Goal: Task Accomplishment & Management: Use online tool/utility

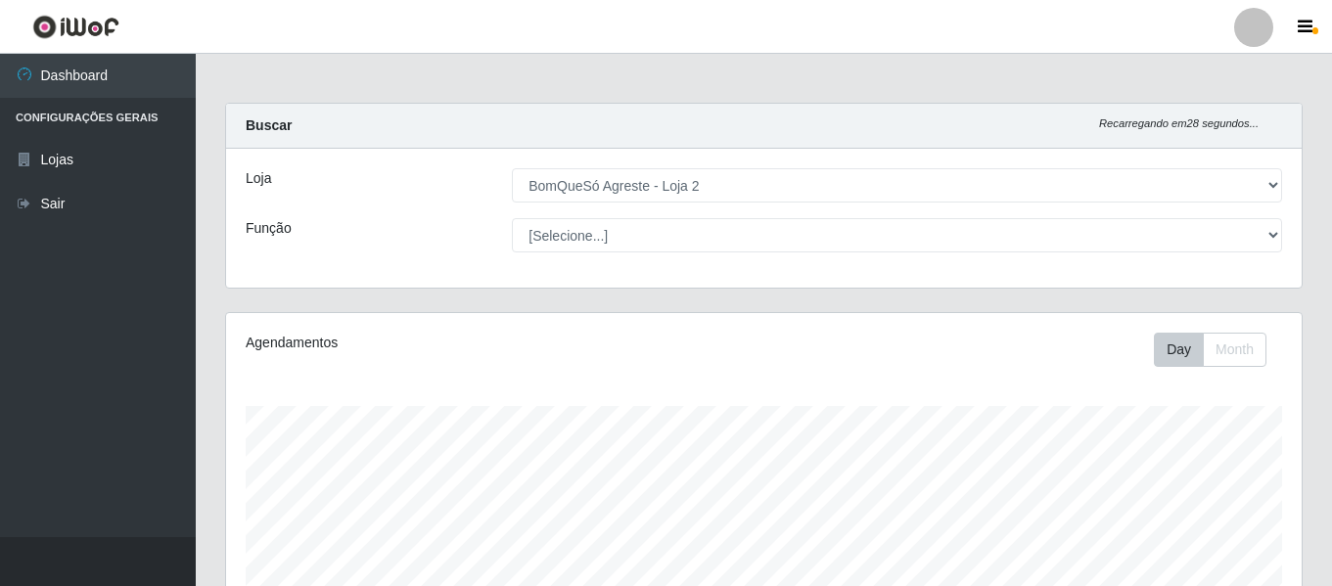
select select "214"
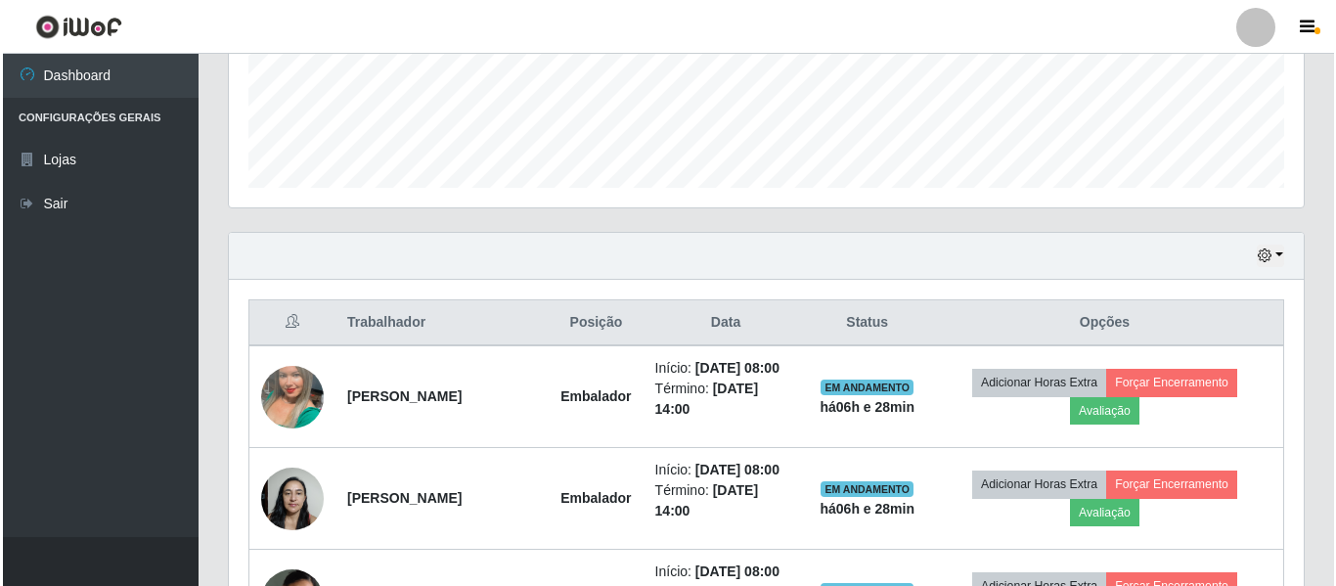
scroll to position [610, 0]
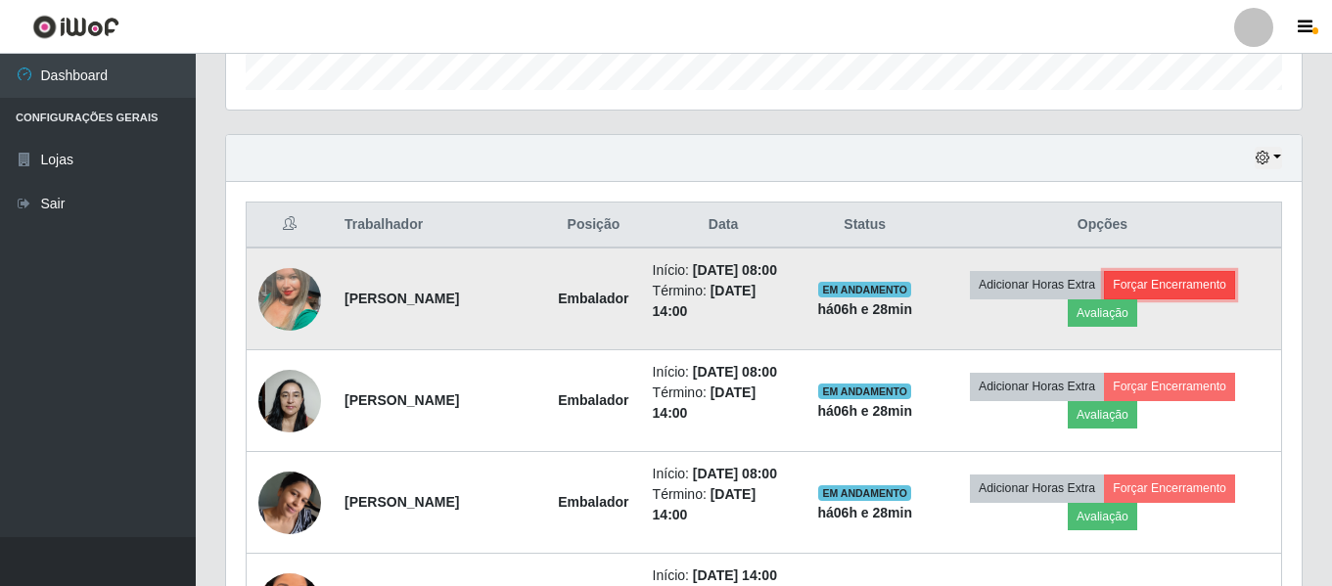
click at [1169, 298] on button "Forçar Encerramento" at bounding box center [1169, 284] width 131 height 27
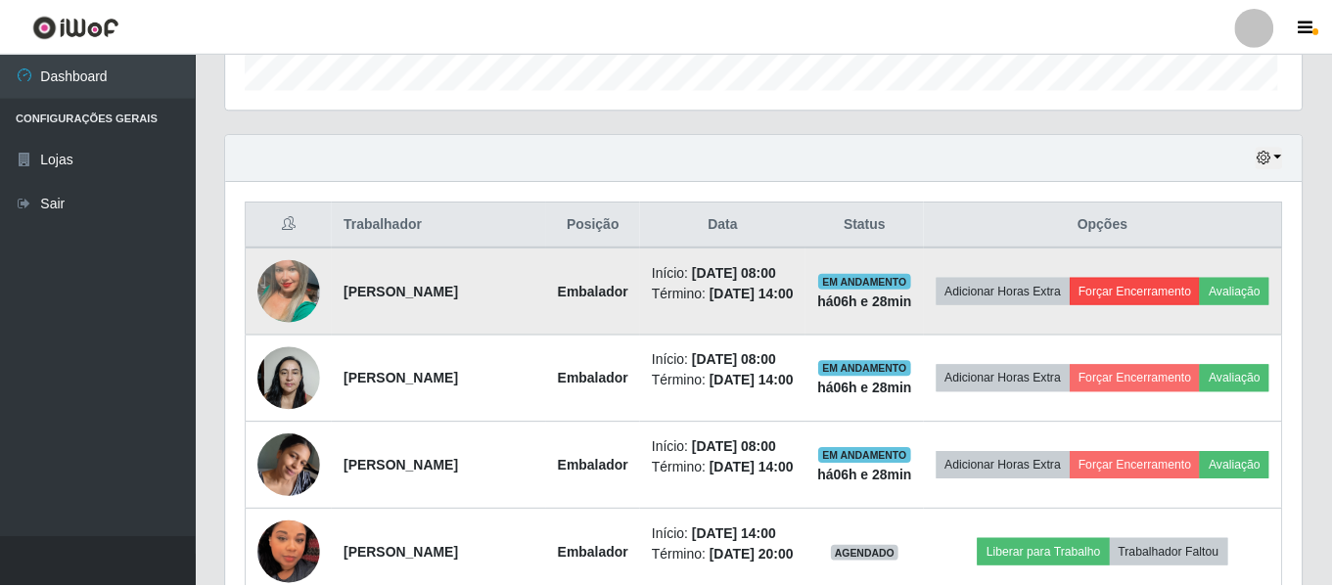
scroll to position [406, 1065]
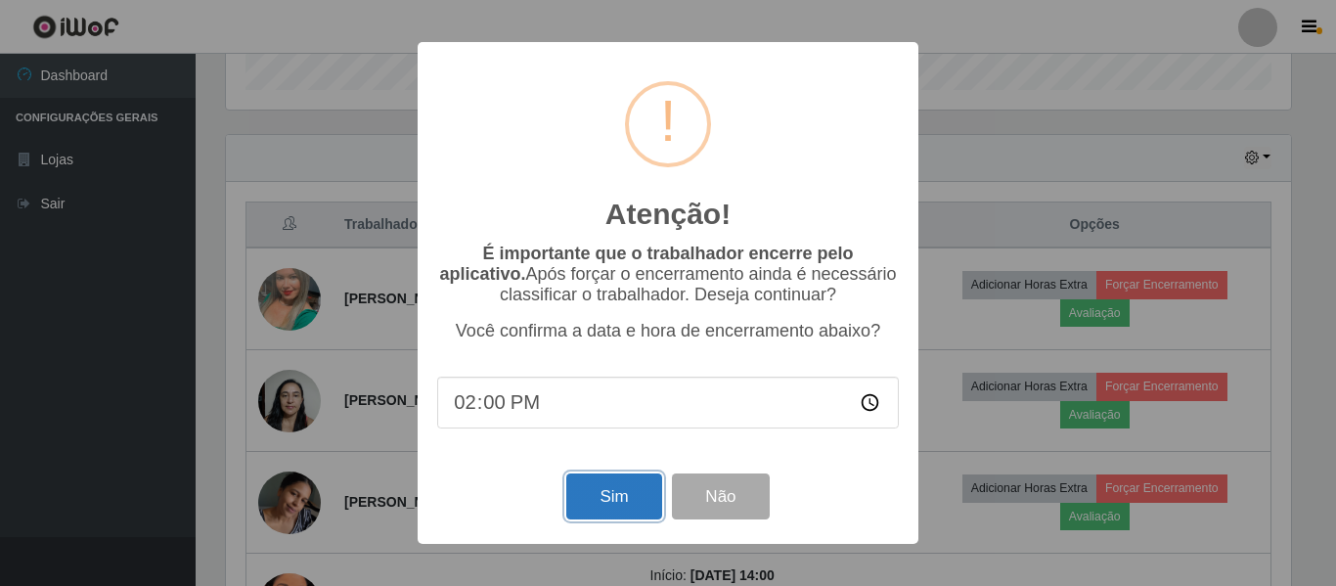
click at [627, 497] on button "Sim" at bounding box center [613, 497] width 95 height 46
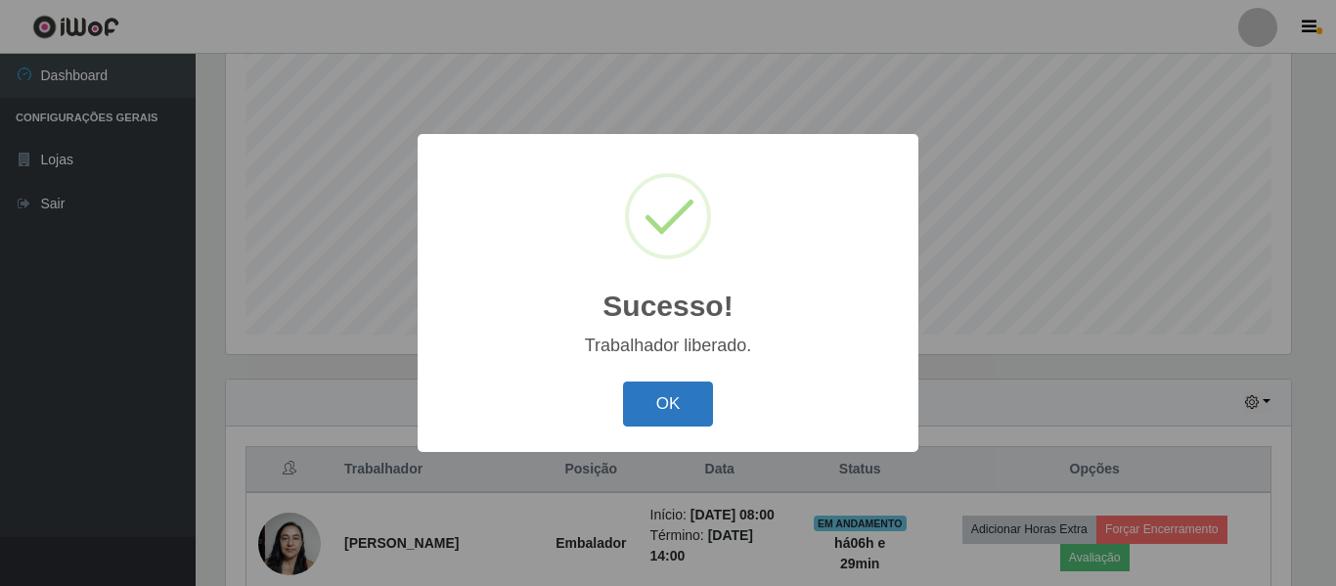
click at [644, 415] on button "OK" at bounding box center [668, 405] width 91 height 46
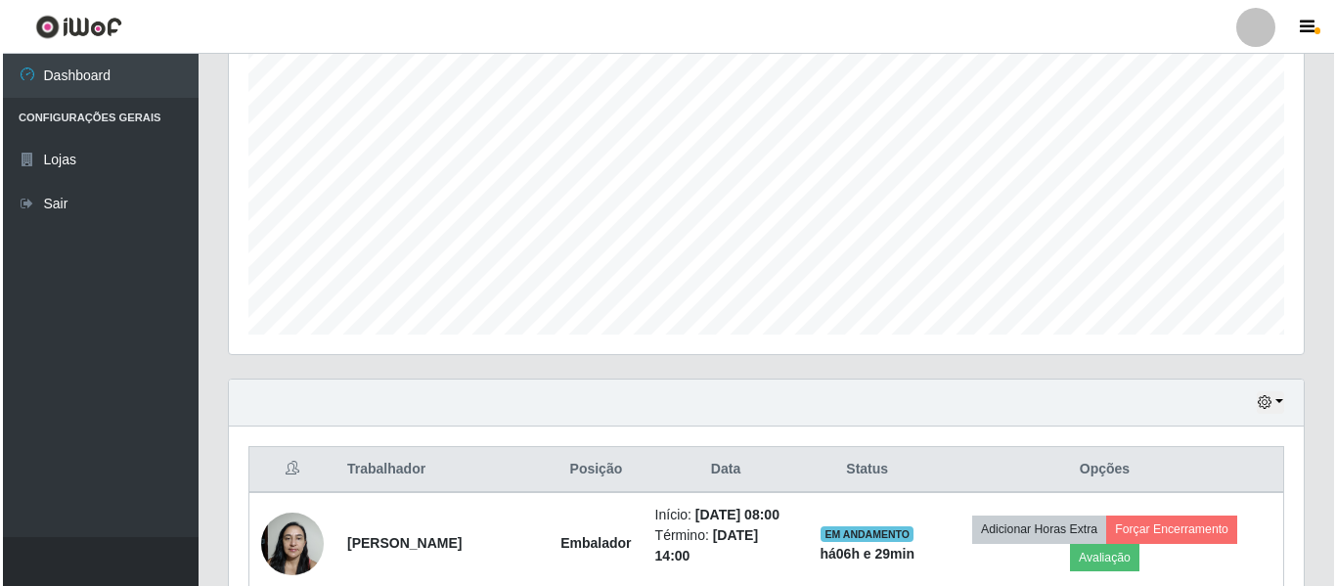
scroll to position [658, 0]
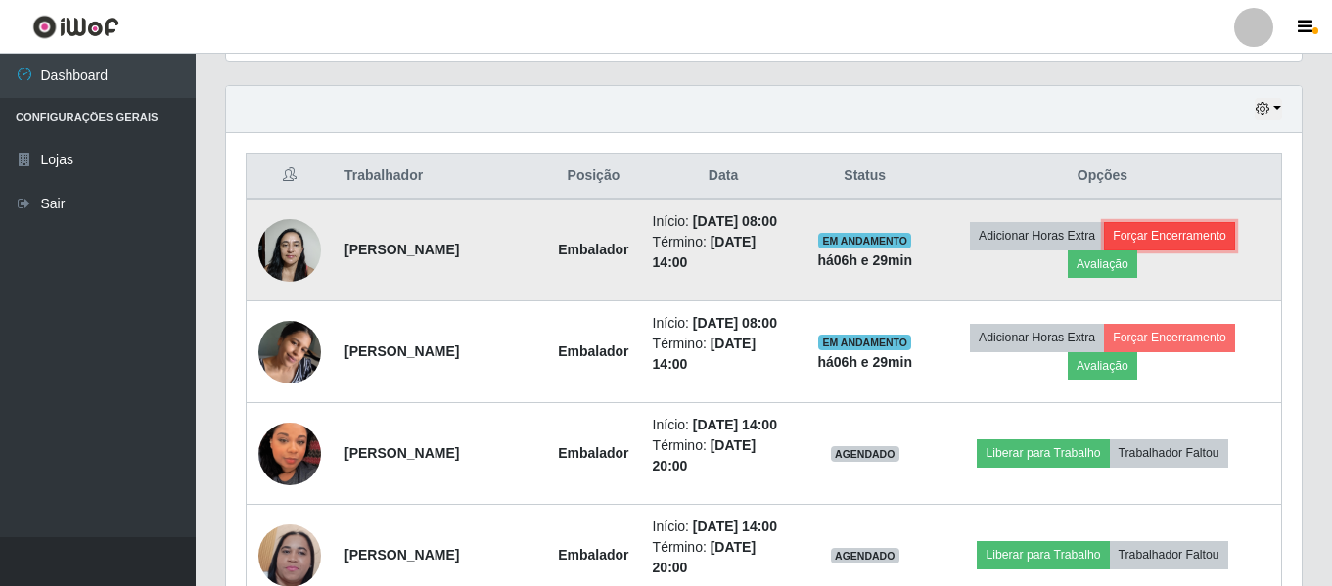
click at [1140, 244] on button "Forçar Encerramento" at bounding box center [1169, 235] width 131 height 27
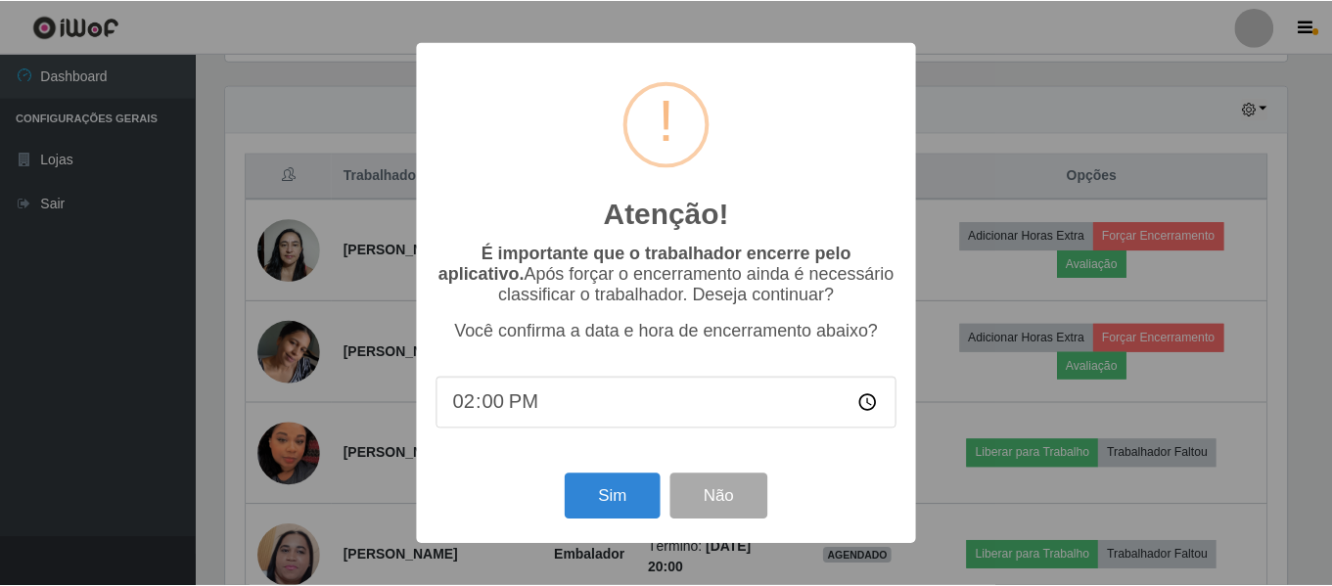
scroll to position [406, 1065]
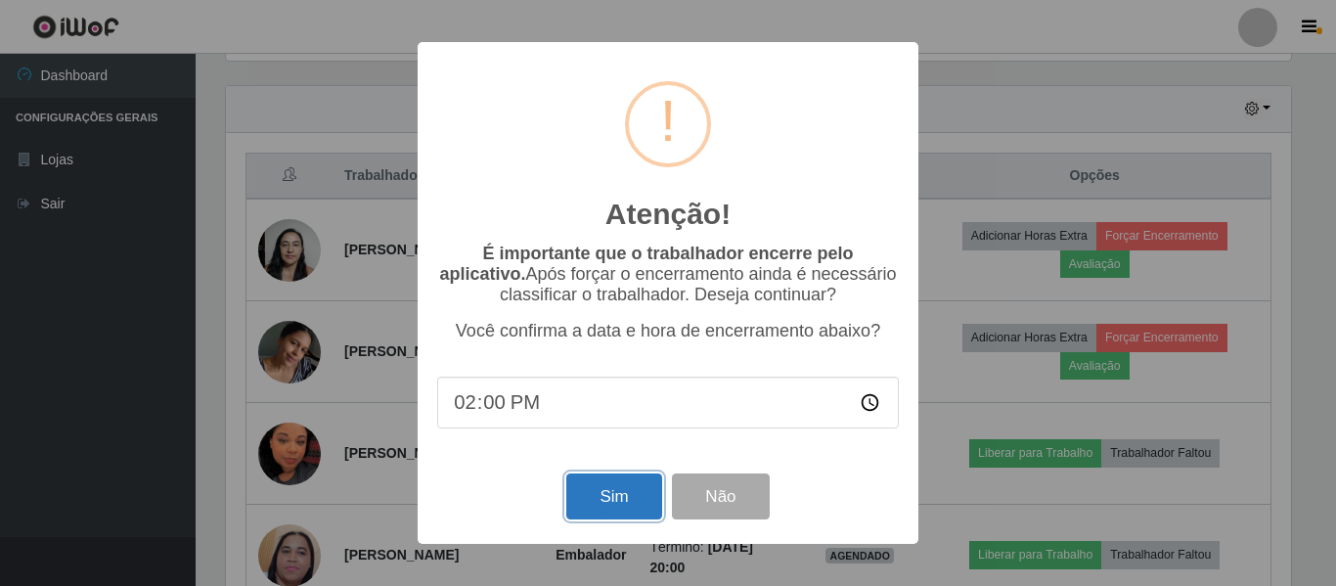
click at [619, 504] on button "Sim" at bounding box center [613, 497] width 95 height 46
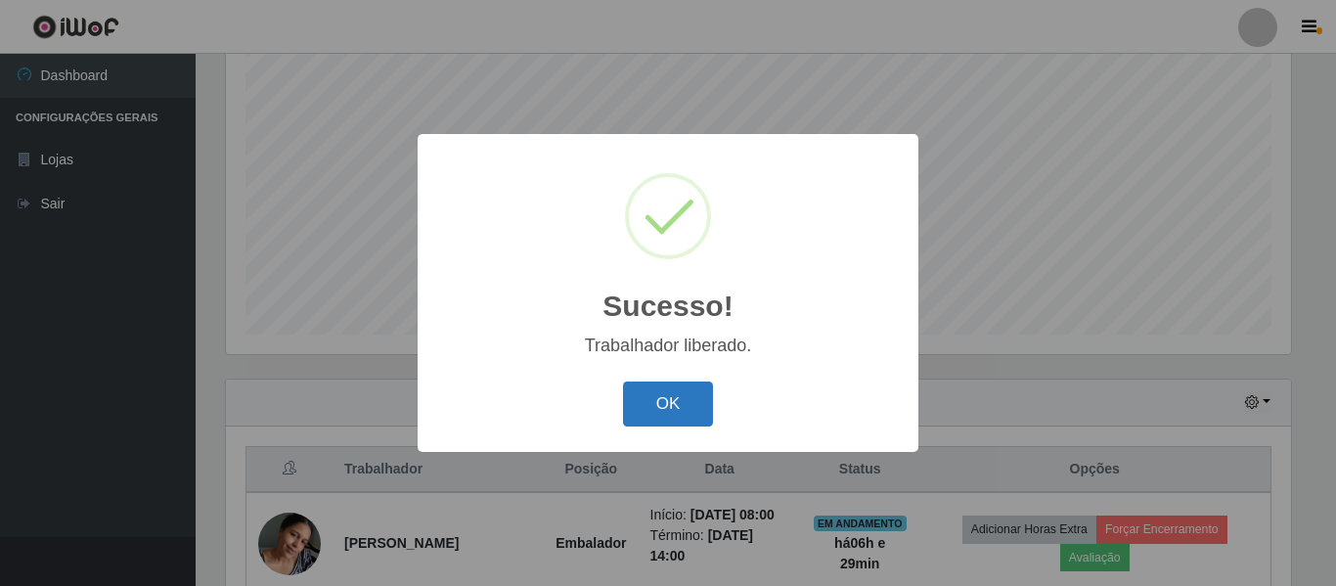
click at [685, 413] on button "OK" at bounding box center [668, 405] width 91 height 46
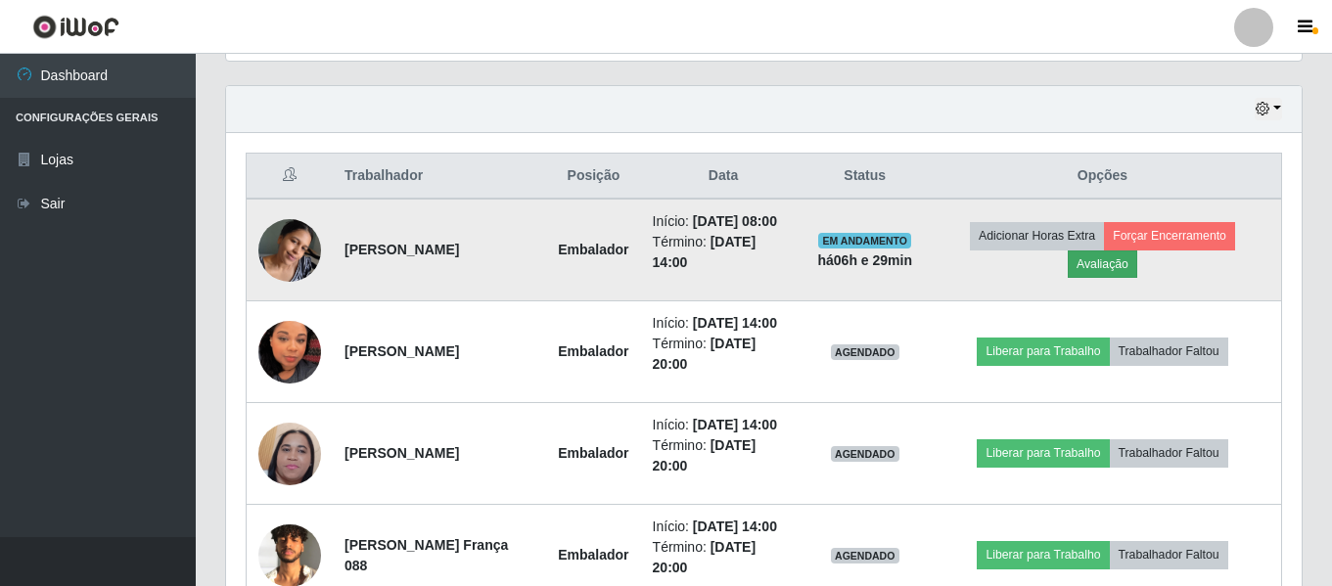
scroll to position [756, 0]
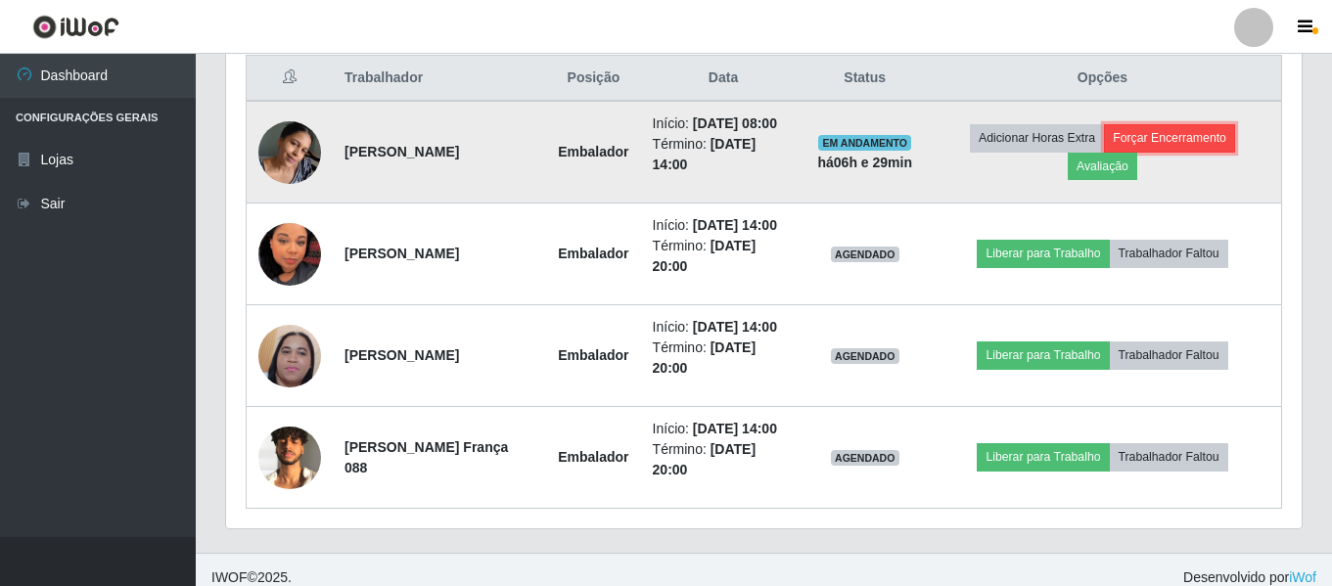
click at [1168, 144] on button "Forçar Encerramento" at bounding box center [1169, 137] width 131 height 27
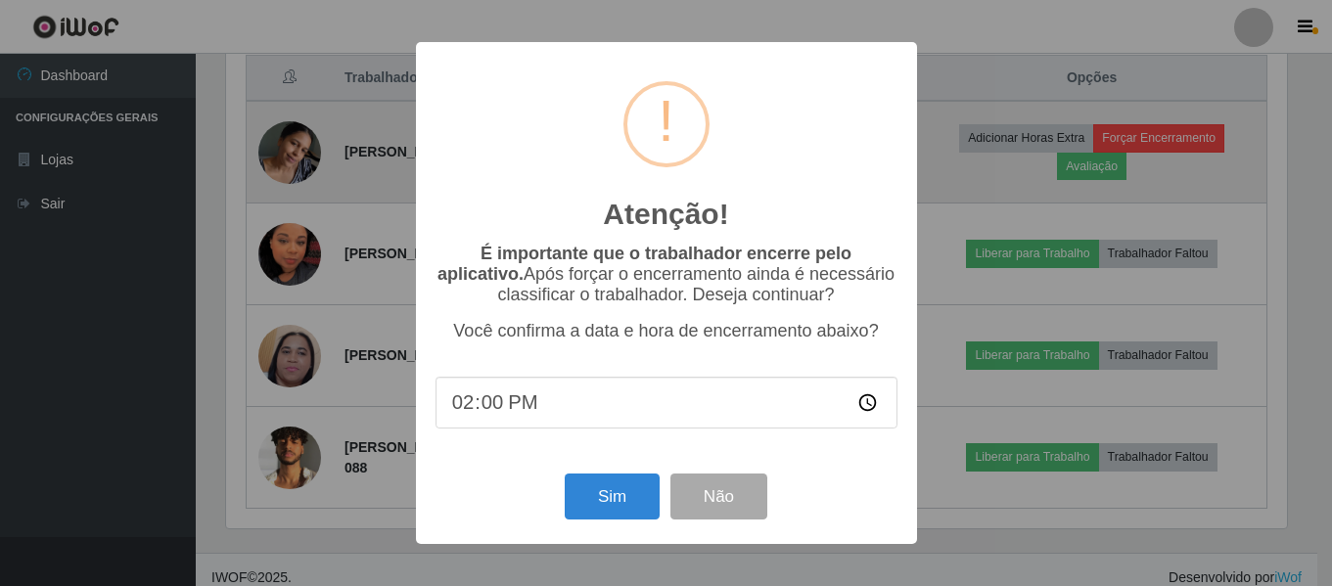
scroll to position [406, 1065]
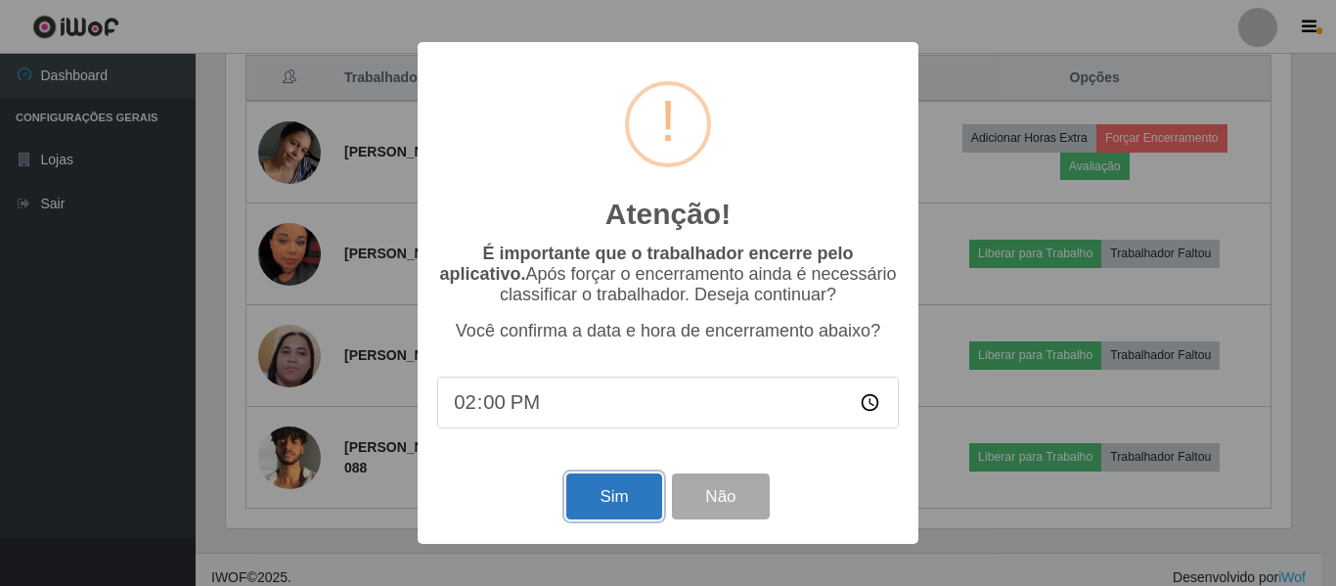
click at [579, 487] on button "Sim" at bounding box center [613, 497] width 95 height 46
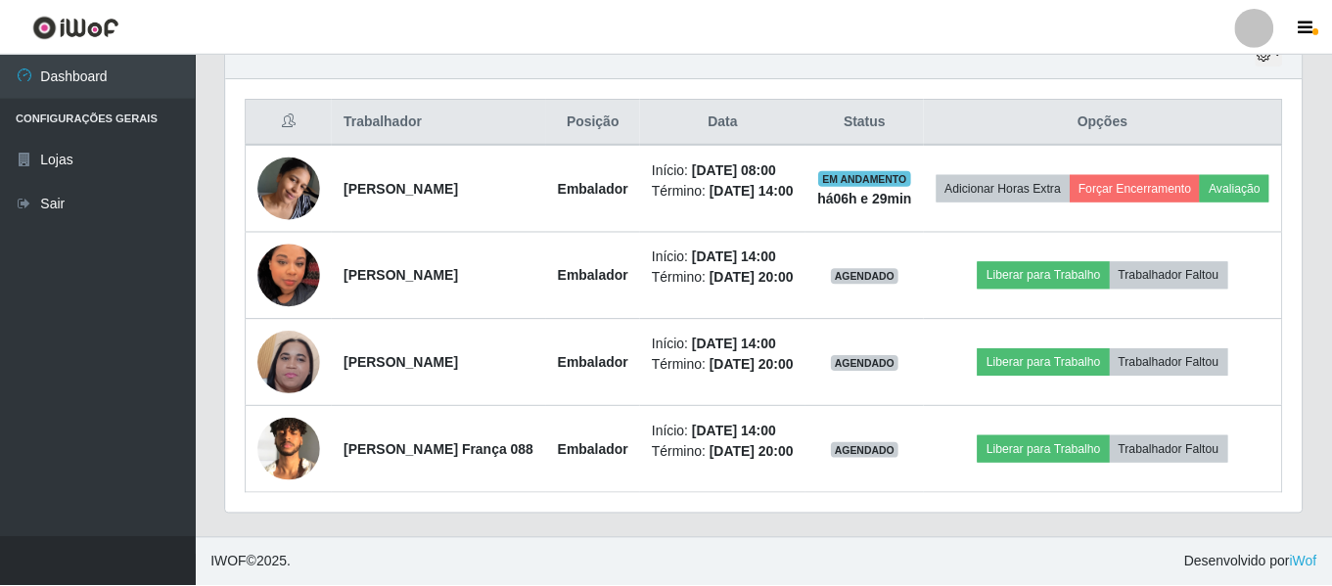
scroll to position [0, 0]
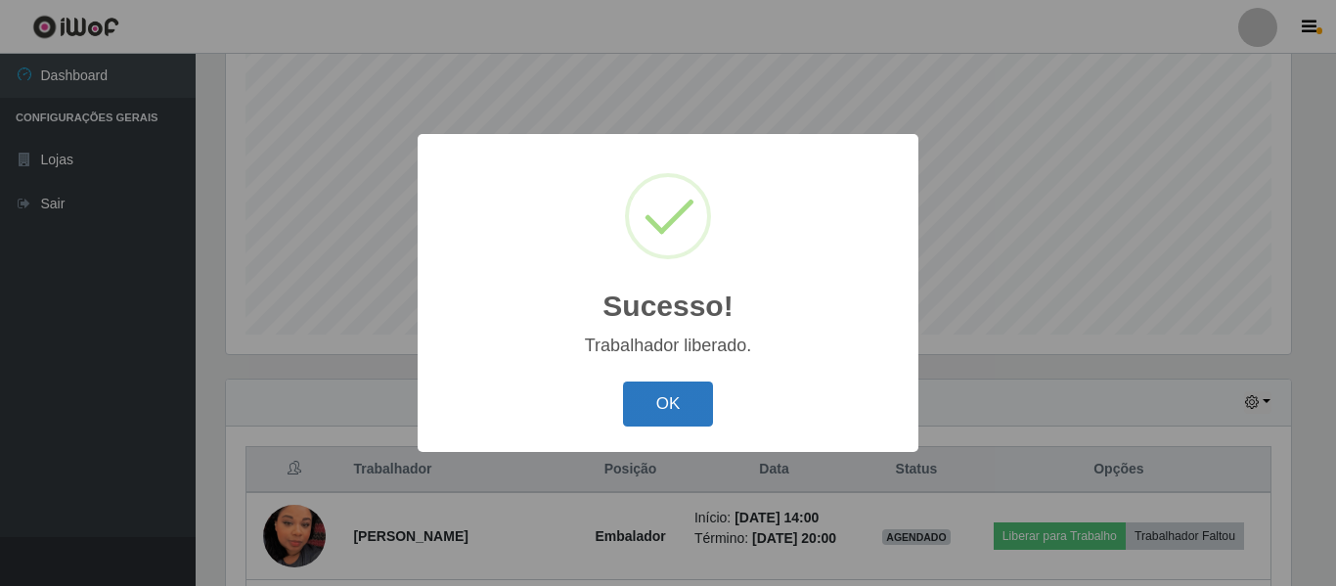
click at [690, 411] on button "OK" at bounding box center [668, 405] width 91 height 46
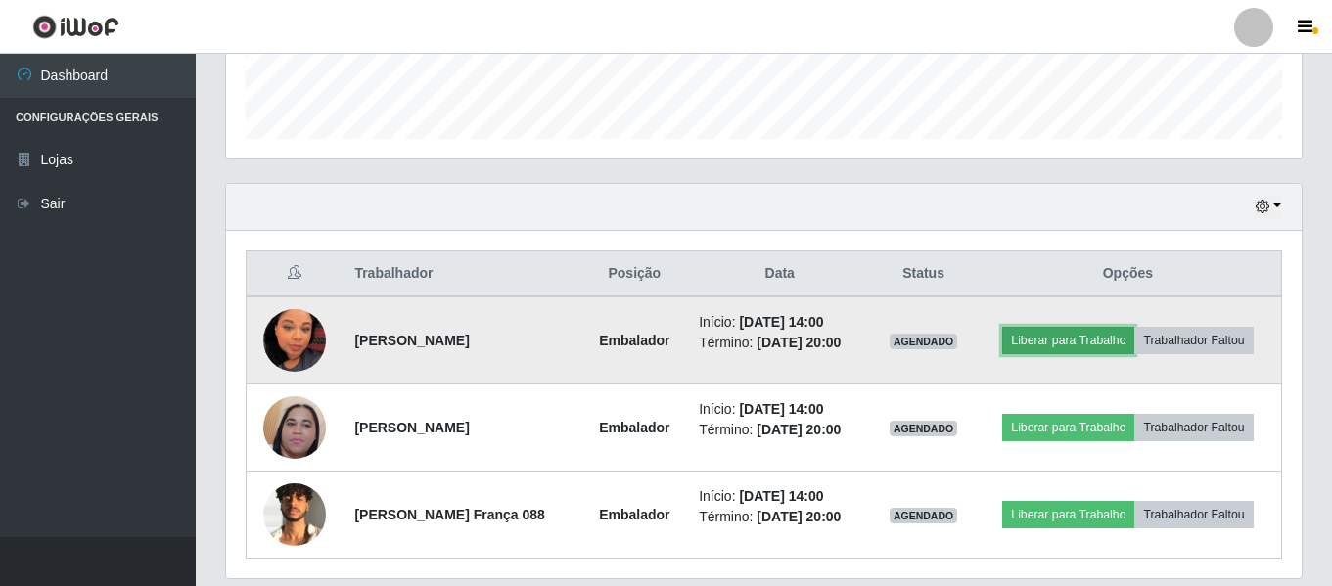
click at [1084, 343] on button "Liberar para Trabalho" at bounding box center [1068, 340] width 132 height 27
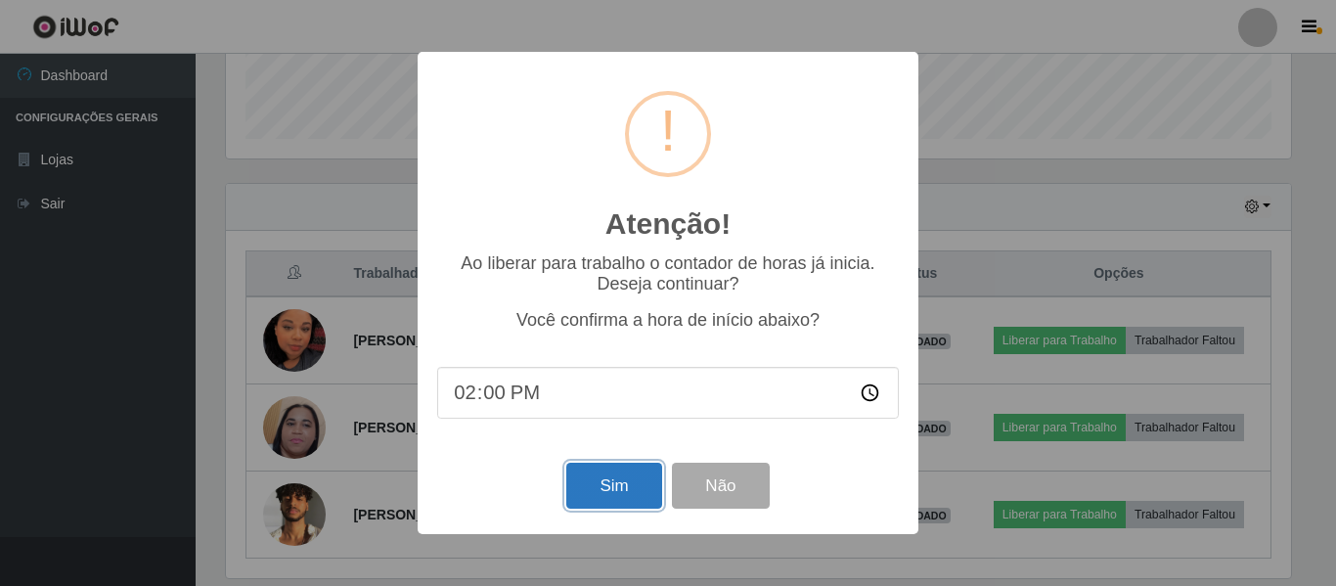
drag, startPoint x: 605, startPoint y: 501, endPoint x: 842, endPoint y: 338, distance: 288.5
click at [607, 499] on button "Sim" at bounding box center [613, 486] width 95 height 46
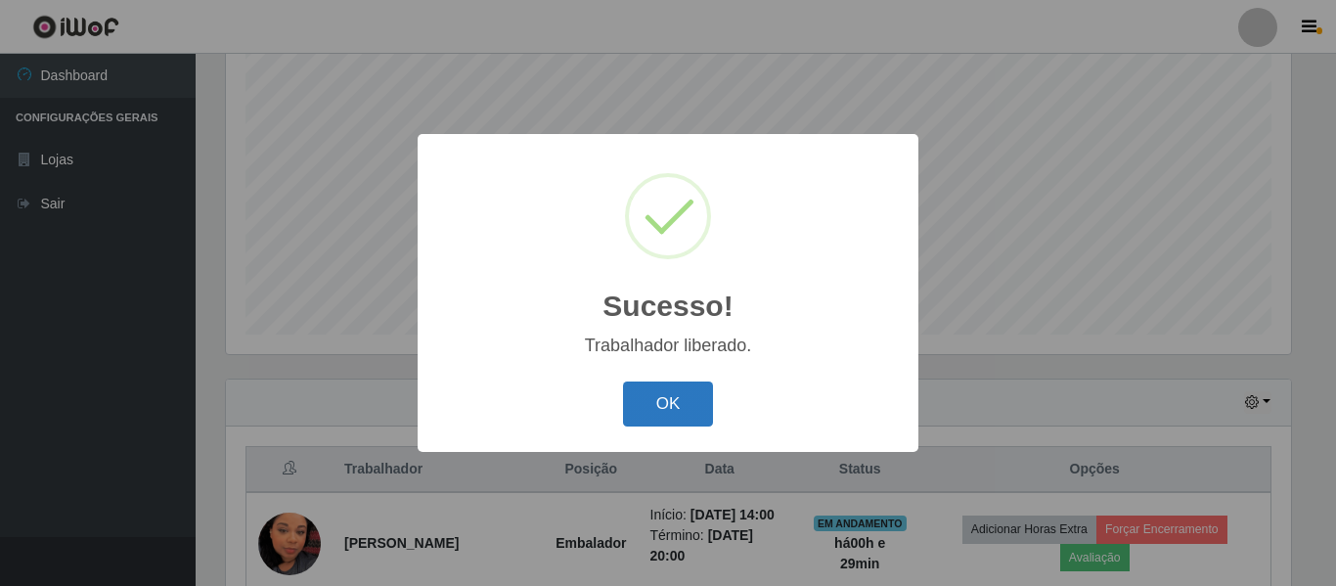
click at [690, 387] on button "OK" at bounding box center [668, 405] width 91 height 46
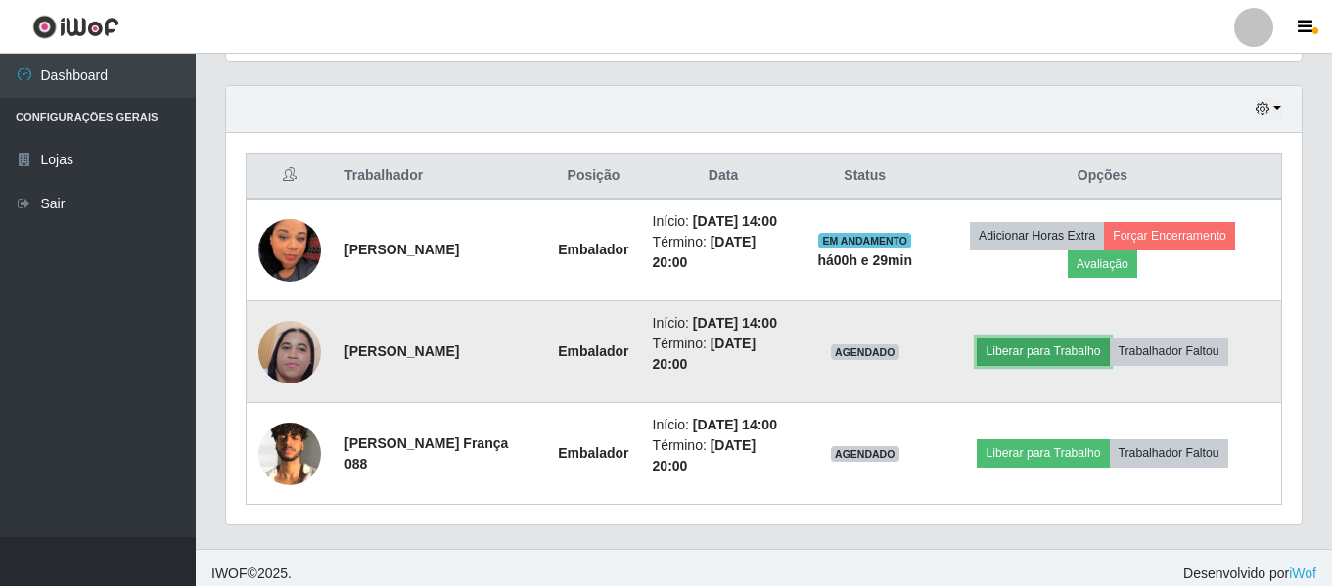
click at [1037, 365] on button "Liberar para Trabalho" at bounding box center [1042, 351] width 132 height 27
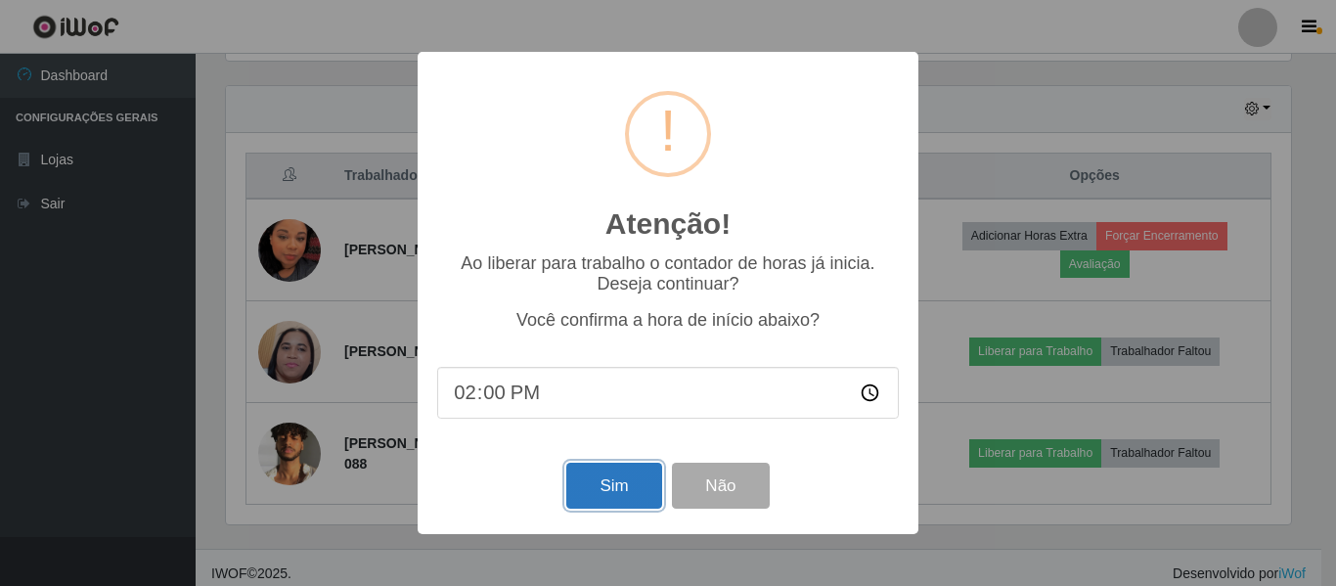
click at [617, 493] on button "Sim" at bounding box center [613, 486] width 95 height 46
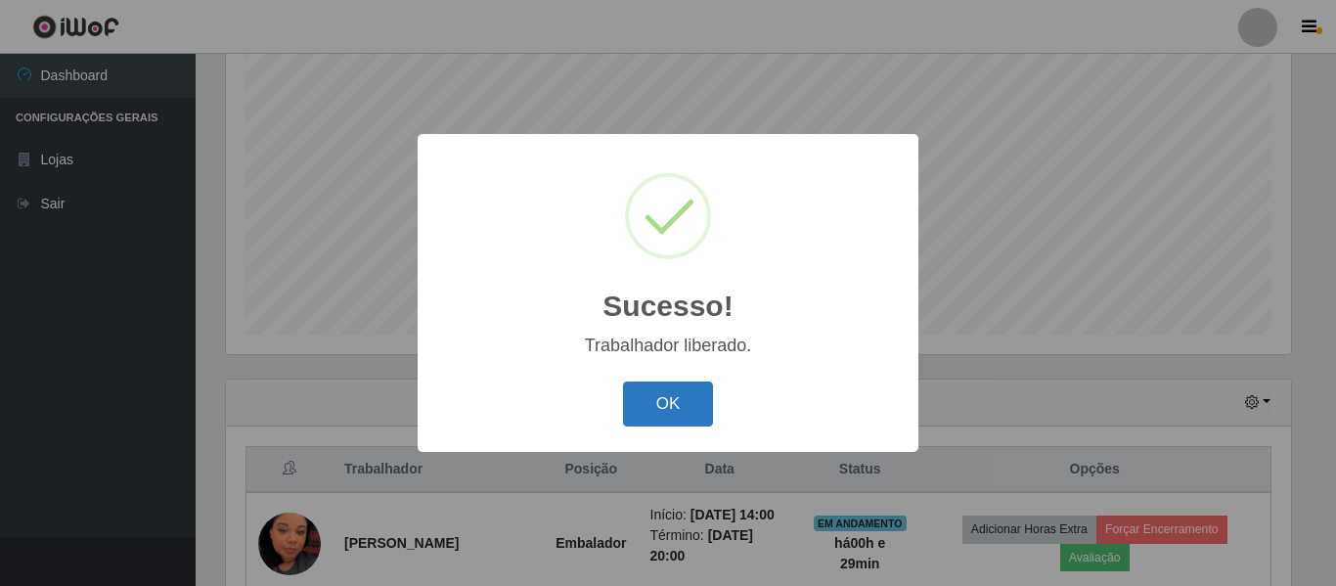
click at [697, 414] on button "OK" at bounding box center [668, 405] width 91 height 46
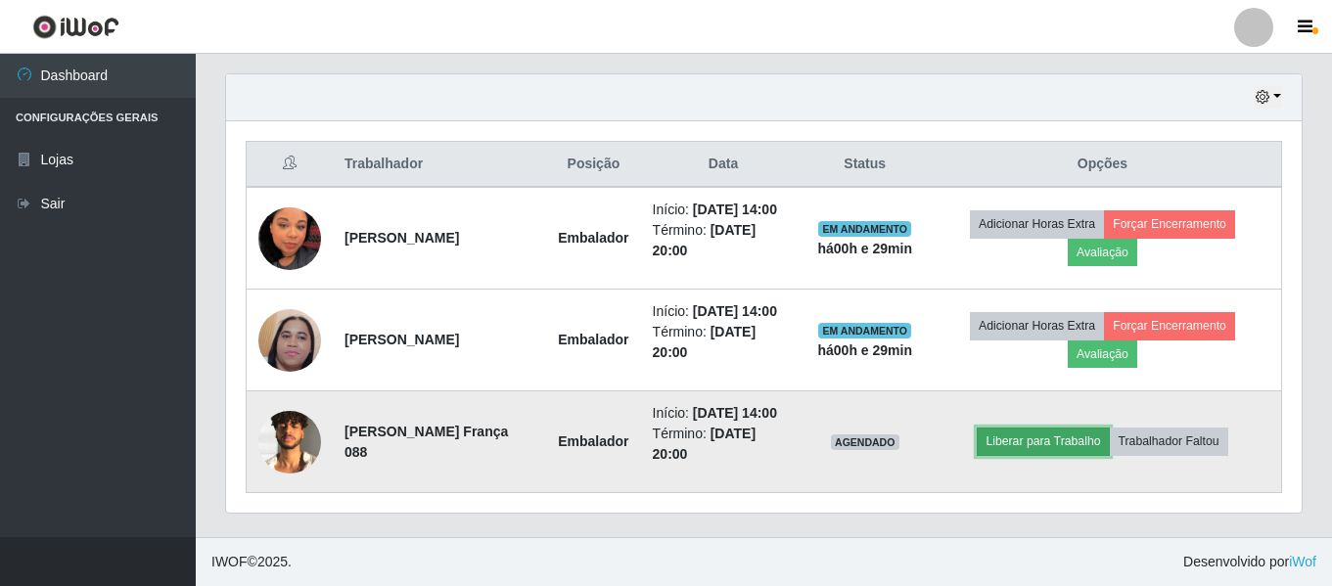
click at [1027, 428] on button "Liberar para Trabalho" at bounding box center [1042, 441] width 132 height 27
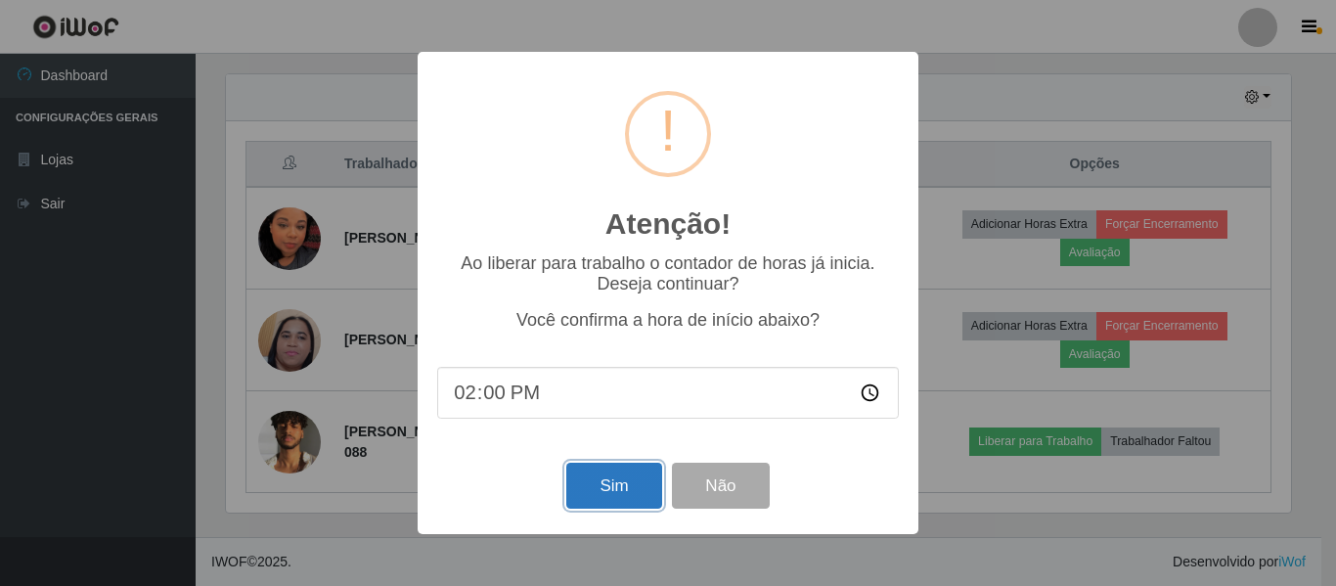
click at [642, 477] on button "Sim" at bounding box center [613, 486] width 95 height 46
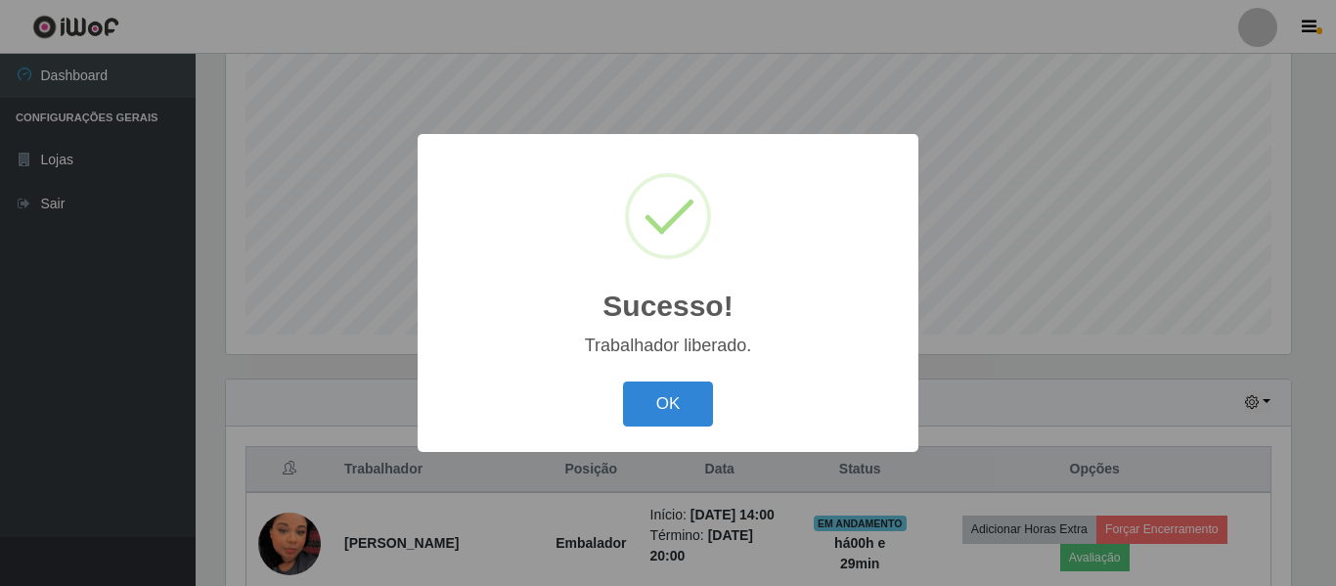
drag, startPoint x: 705, startPoint y: 434, endPoint x: 838, endPoint y: 380, distance: 143.9
click at [706, 434] on div "Sucesso! × Trabalhador liberado. OK Cancel" at bounding box center [668, 292] width 501 height 317
click at [694, 418] on button "OK" at bounding box center [668, 405] width 91 height 46
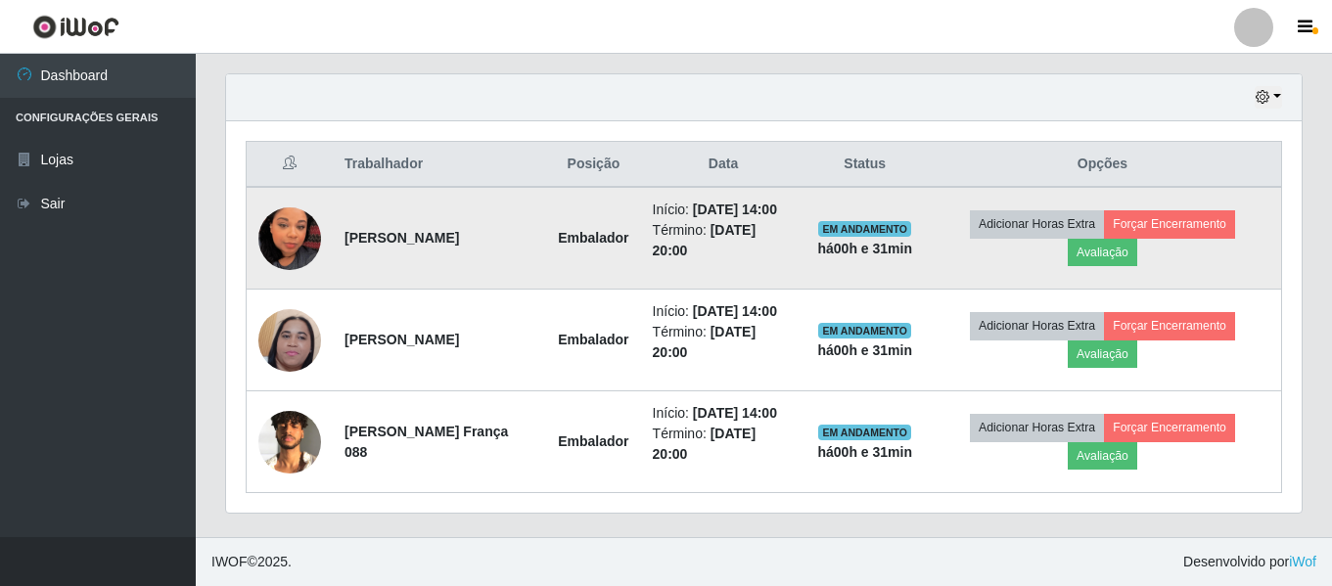
click at [298, 184] on img at bounding box center [289, 239] width 63 height 112
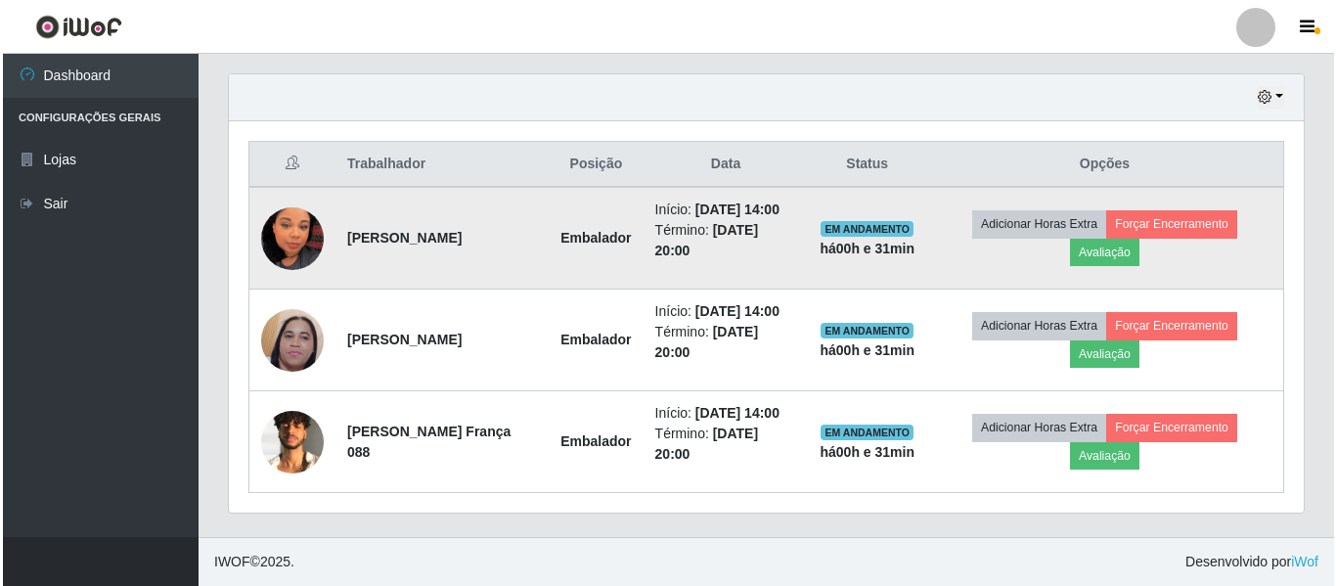
scroll to position [406, 1065]
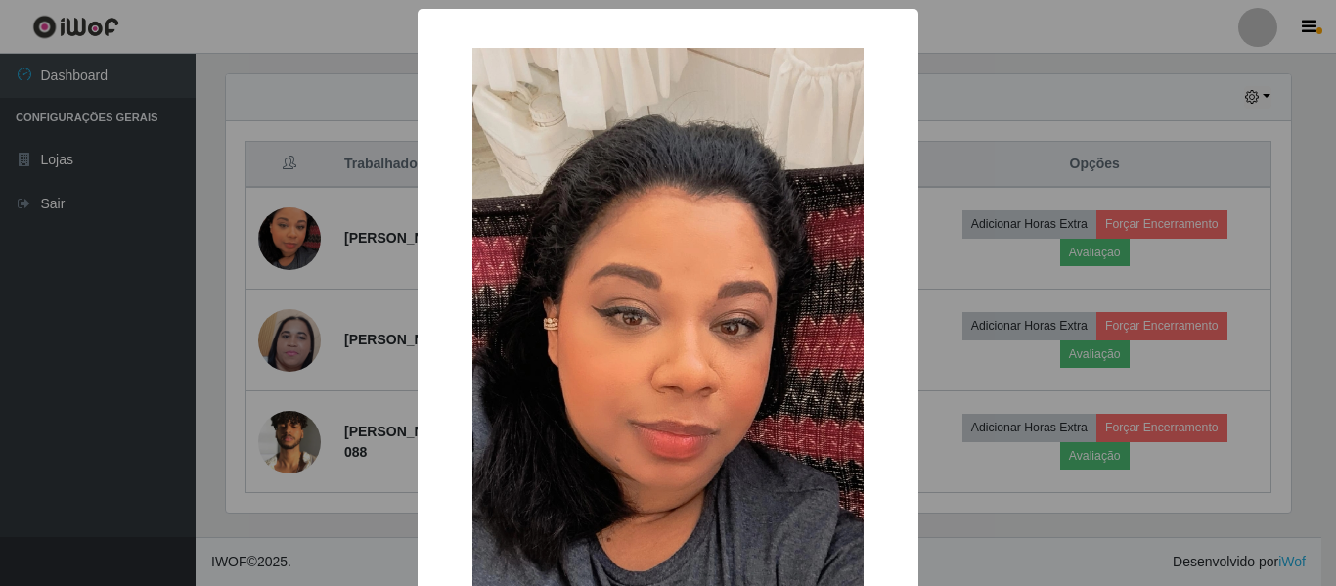
click at [294, 214] on div "× OK Cancel" at bounding box center [668, 293] width 1336 height 586
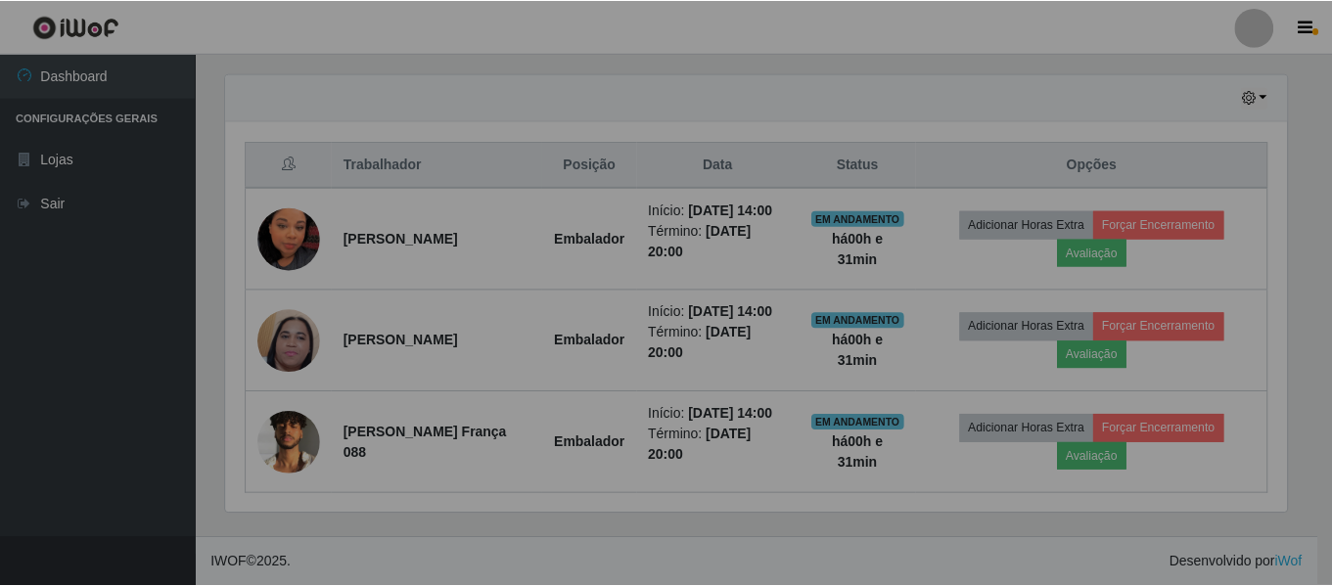
scroll to position [406, 1075]
